Goal: Navigation & Orientation: Find specific page/section

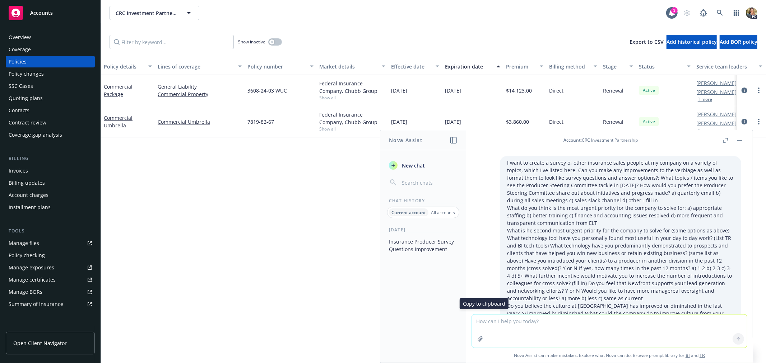
scroll to position [1152, 0]
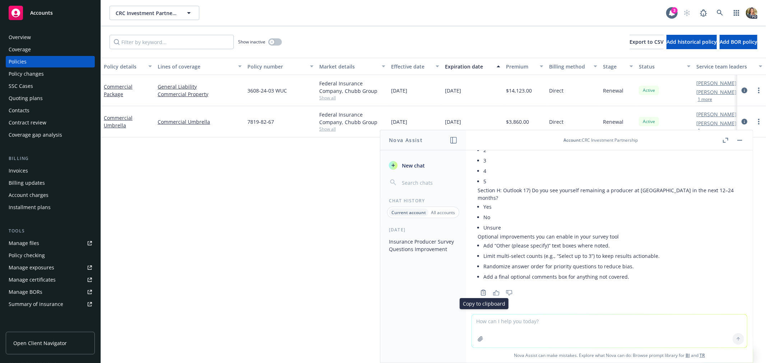
drag, startPoint x: 0, startPoint y: 0, endPoint x: 30, endPoint y: 18, distance: 35.3
click at [30, 18] on div "Accounts" at bounding box center [50, 13] width 83 height 14
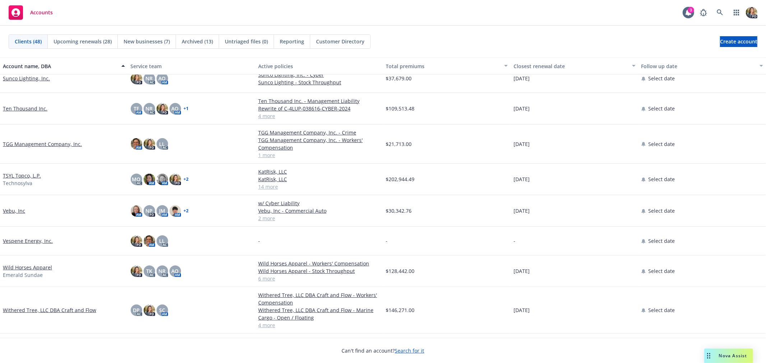
scroll to position [1075, 0]
click at [27, 108] on link "Ten Thousand Inc." at bounding box center [25, 110] width 45 height 8
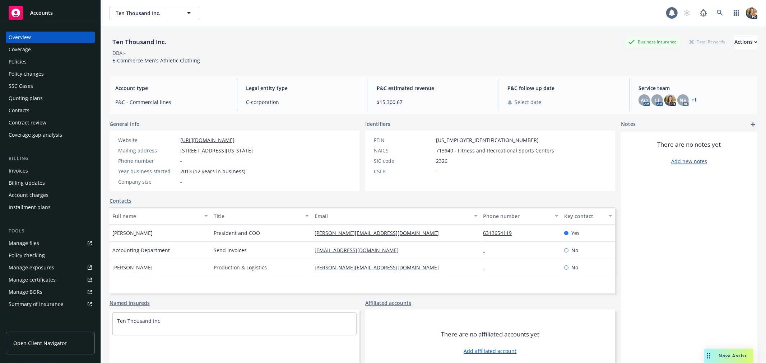
click at [32, 63] on div "Policies" at bounding box center [50, 61] width 83 height 11
